Goal: Information Seeking & Learning: Learn about a topic

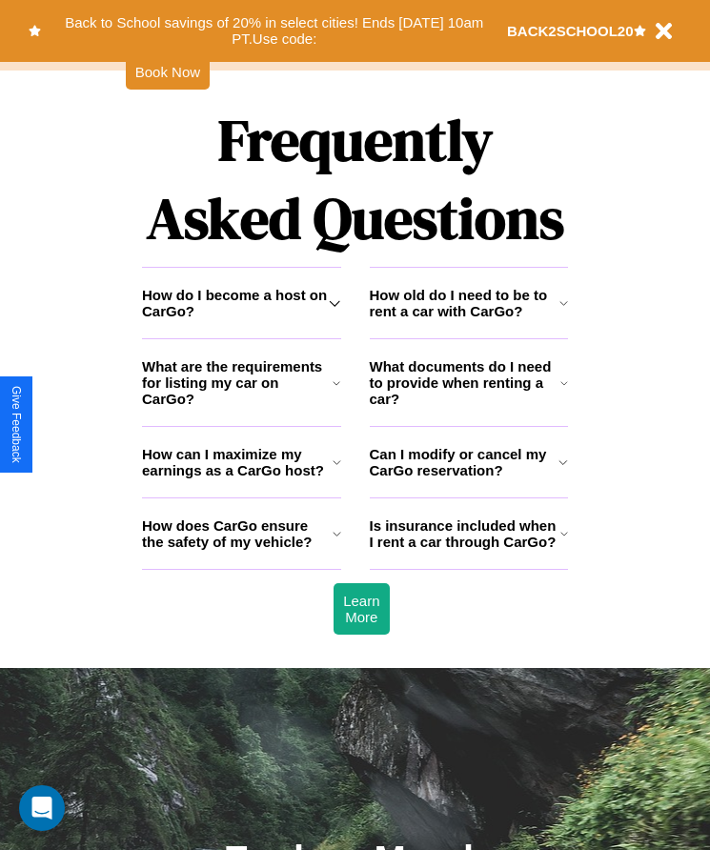
scroll to position [2486, 0]
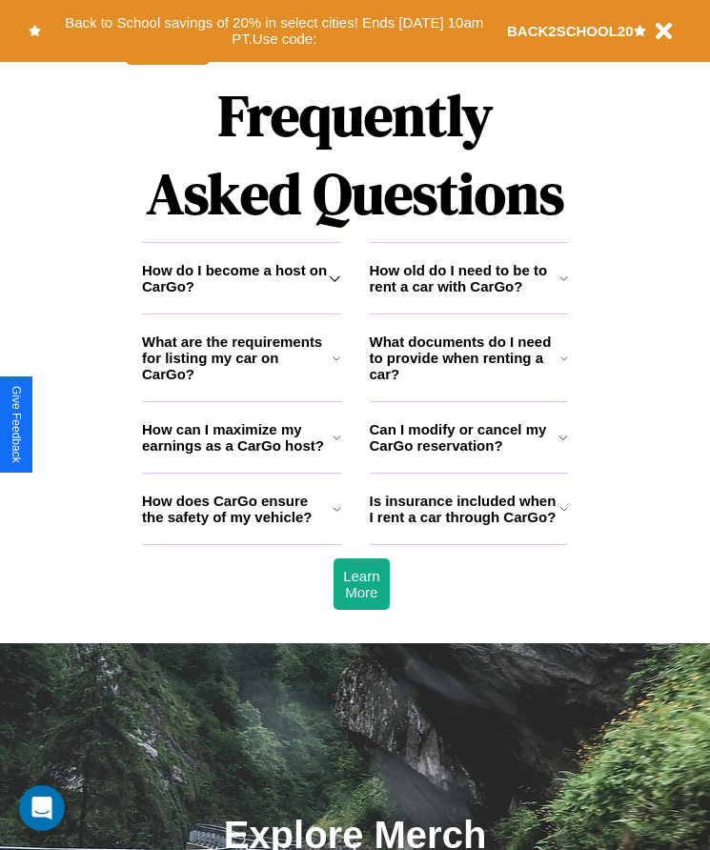
click at [468, 382] on h3 "What documents do I need to provide when renting a car?" at bounding box center [466, 358] width 192 height 49
click at [241, 525] on h3 "How does CarGo ensure the safety of my vehicle?" at bounding box center [237, 509] width 191 height 32
click at [241, 454] on h3 "How can I maximize my earnings as a CarGo host?" at bounding box center [237, 437] width 191 height 32
click at [336, 517] on icon at bounding box center [337, 508] width 9 height 15
